Goal: Task Accomplishment & Management: Use online tool/utility

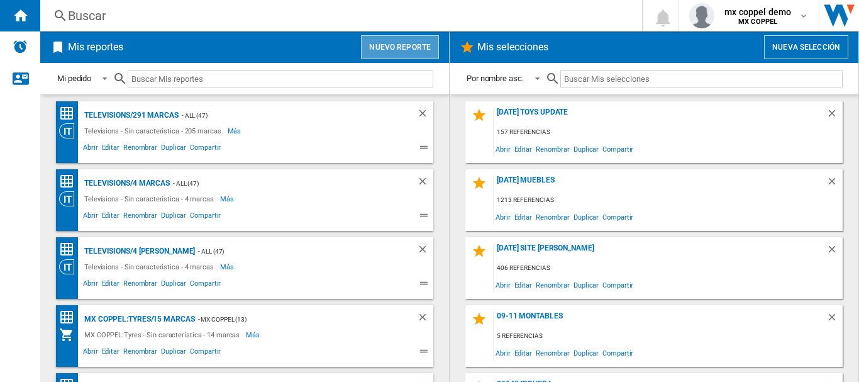
click at [398, 50] on button "Nuevo reporte" at bounding box center [400, 47] width 78 height 24
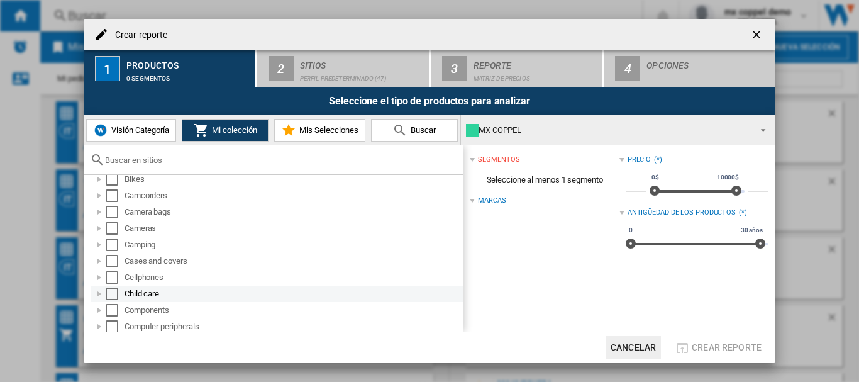
scroll to position [84, 0]
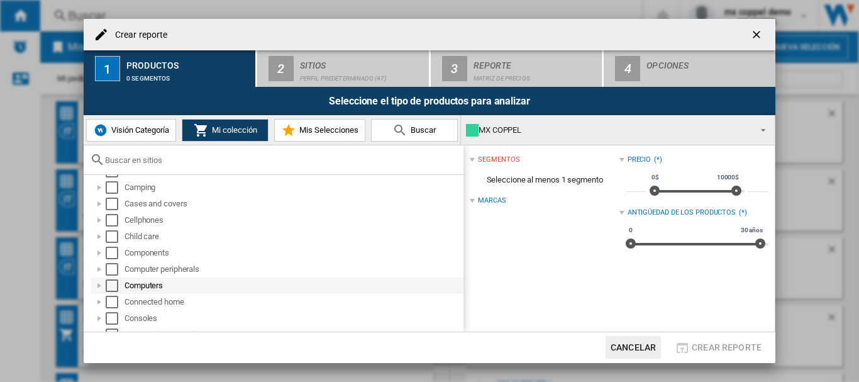
click at [112, 281] on div "Select" at bounding box center [112, 285] width 13 height 13
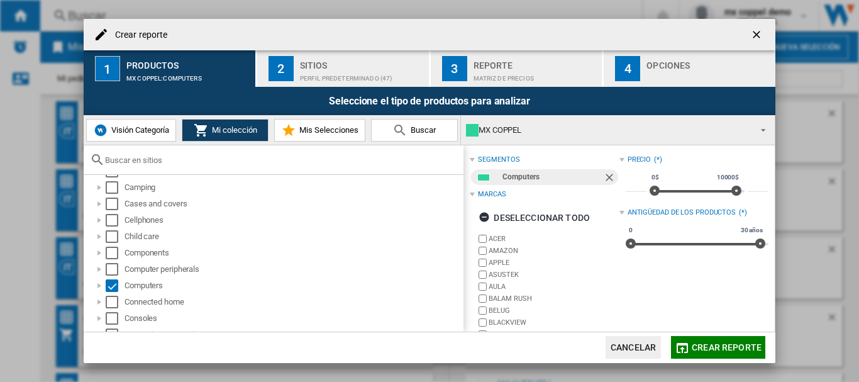
click at [358, 94] on div "Seleccione el tipo de productos para analizar" at bounding box center [430, 101] width 692 height 28
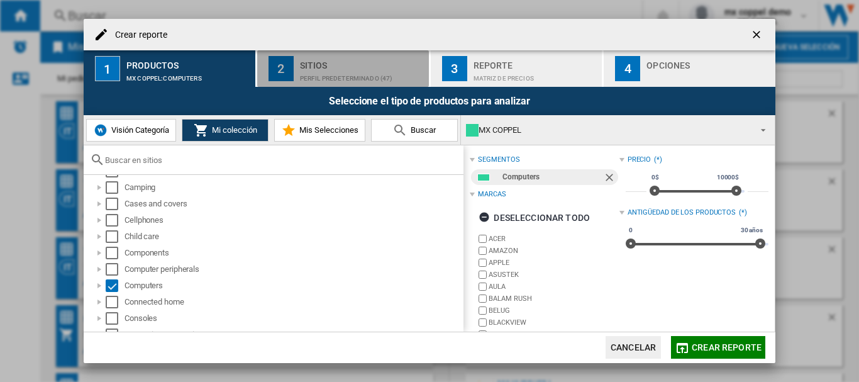
click at [355, 66] on div "Sitios" at bounding box center [362, 61] width 124 height 13
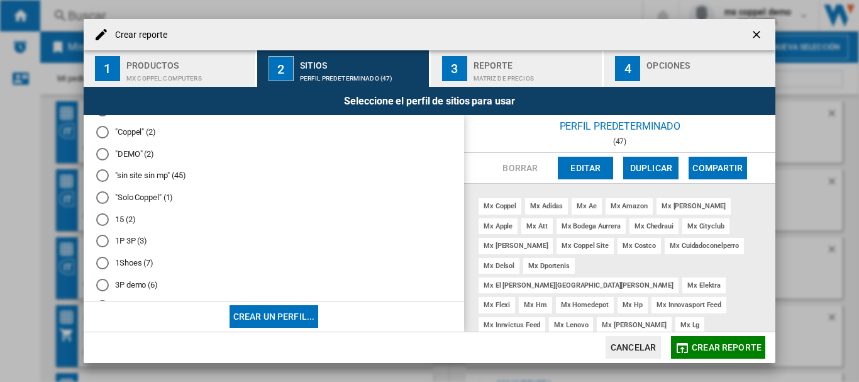
scroll to position [0, 0]
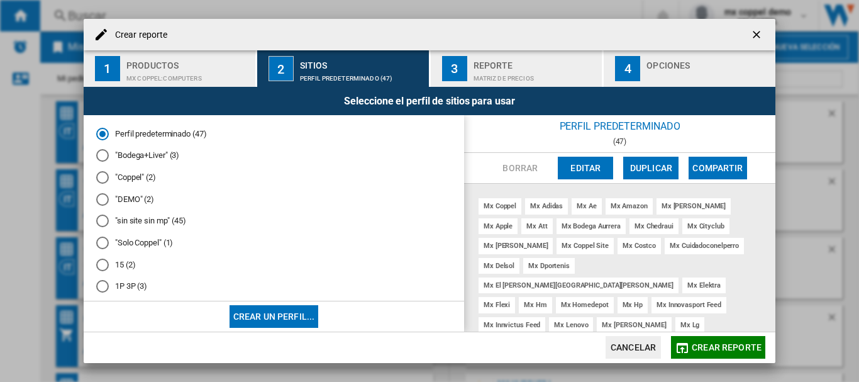
click at [107, 243] on div at bounding box center [102, 242] width 13 height 13
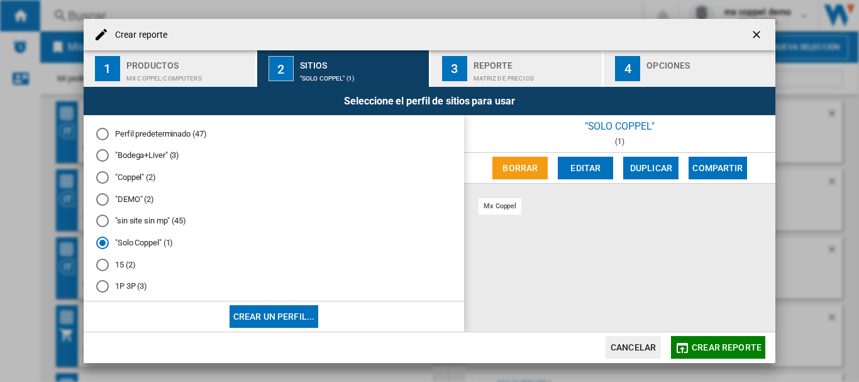
click at [711, 341] on button "Crear reporte" at bounding box center [718, 347] width 94 height 23
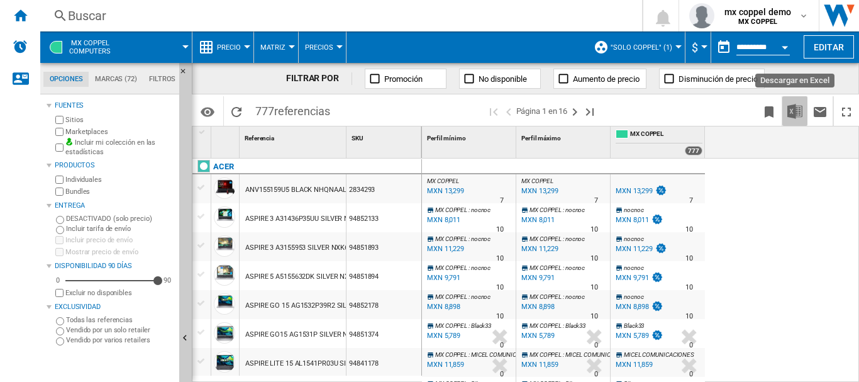
click at [792, 111] on img "Descargar en Excel" at bounding box center [794, 111] width 15 height 15
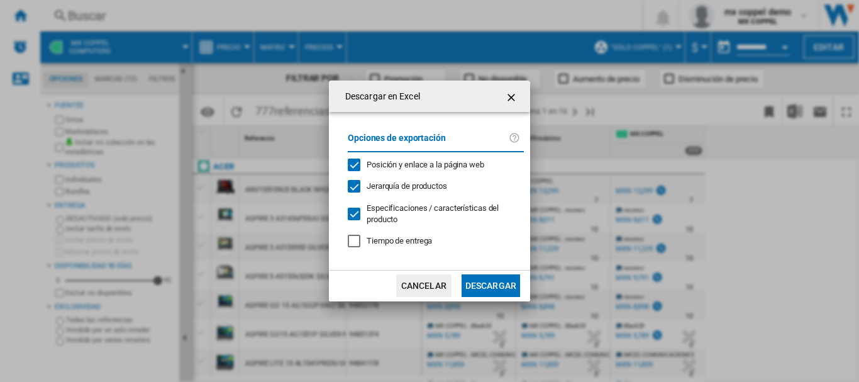
click at [502, 279] on button "Descargar" at bounding box center [490, 285] width 58 height 23
